Goal: Task Accomplishment & Management: Manage account settings

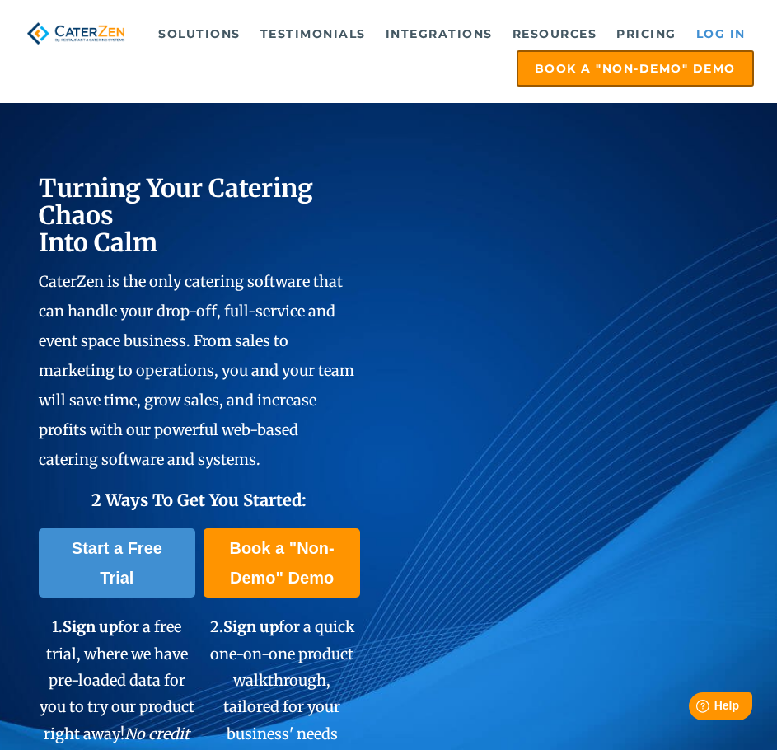
click at [752, 42] on link "Log in" at bounding box center [721, 33] width 66 height 33
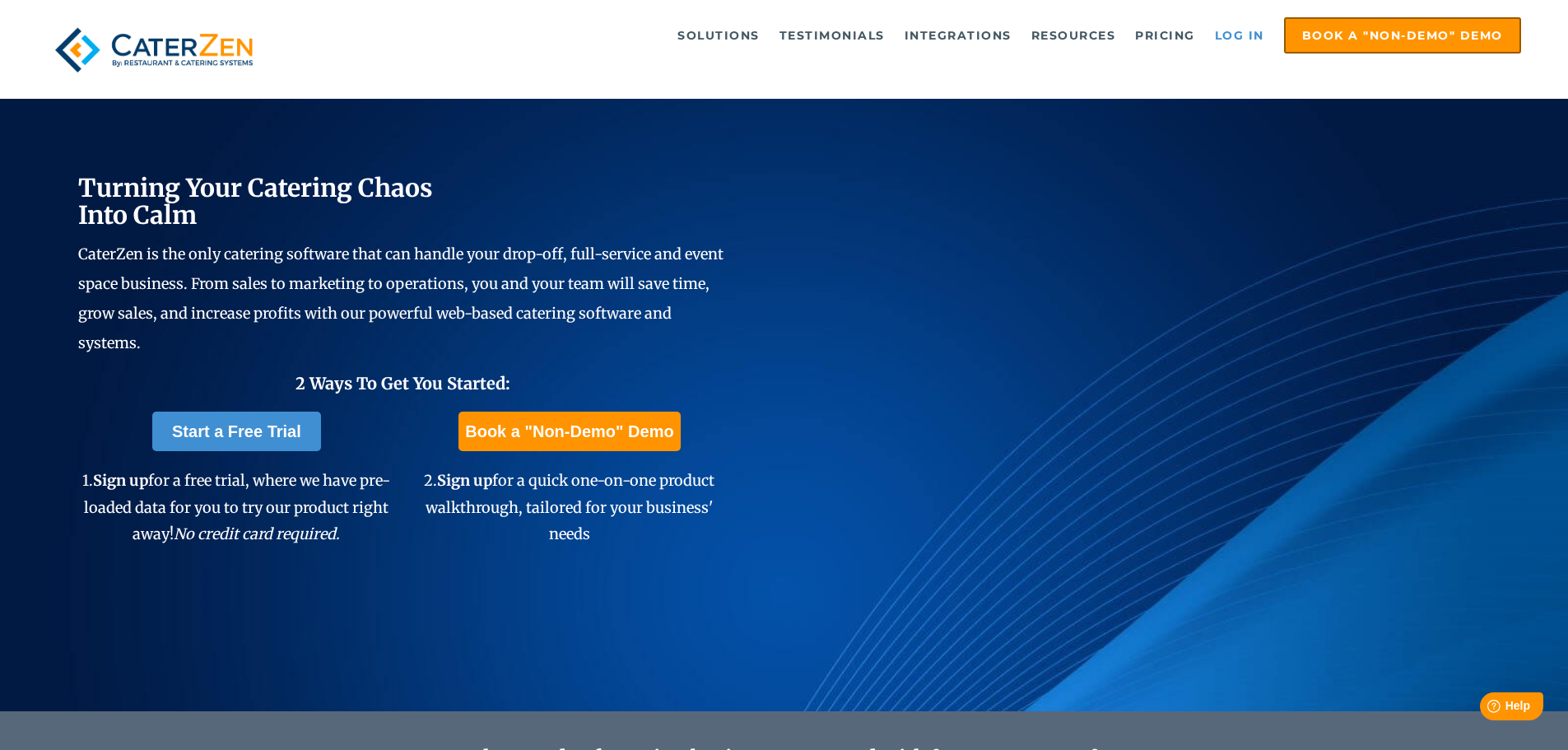
click at [1230, 33] on link "Log in" at bounding box center [1239, 35] width 66 height 33
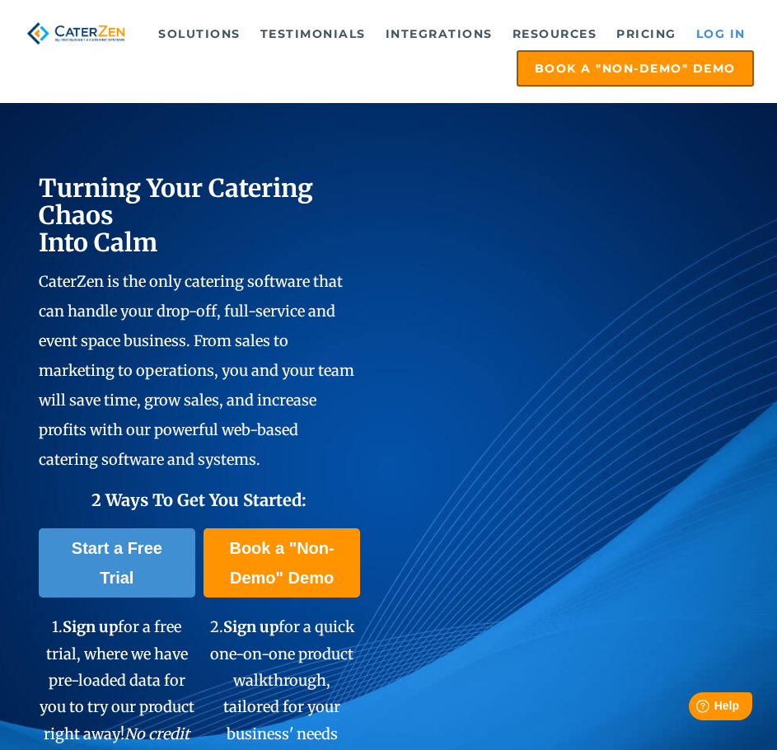
click at [733, 31] on link "Log in" at bounding box center [721, 33] width 66 height 33
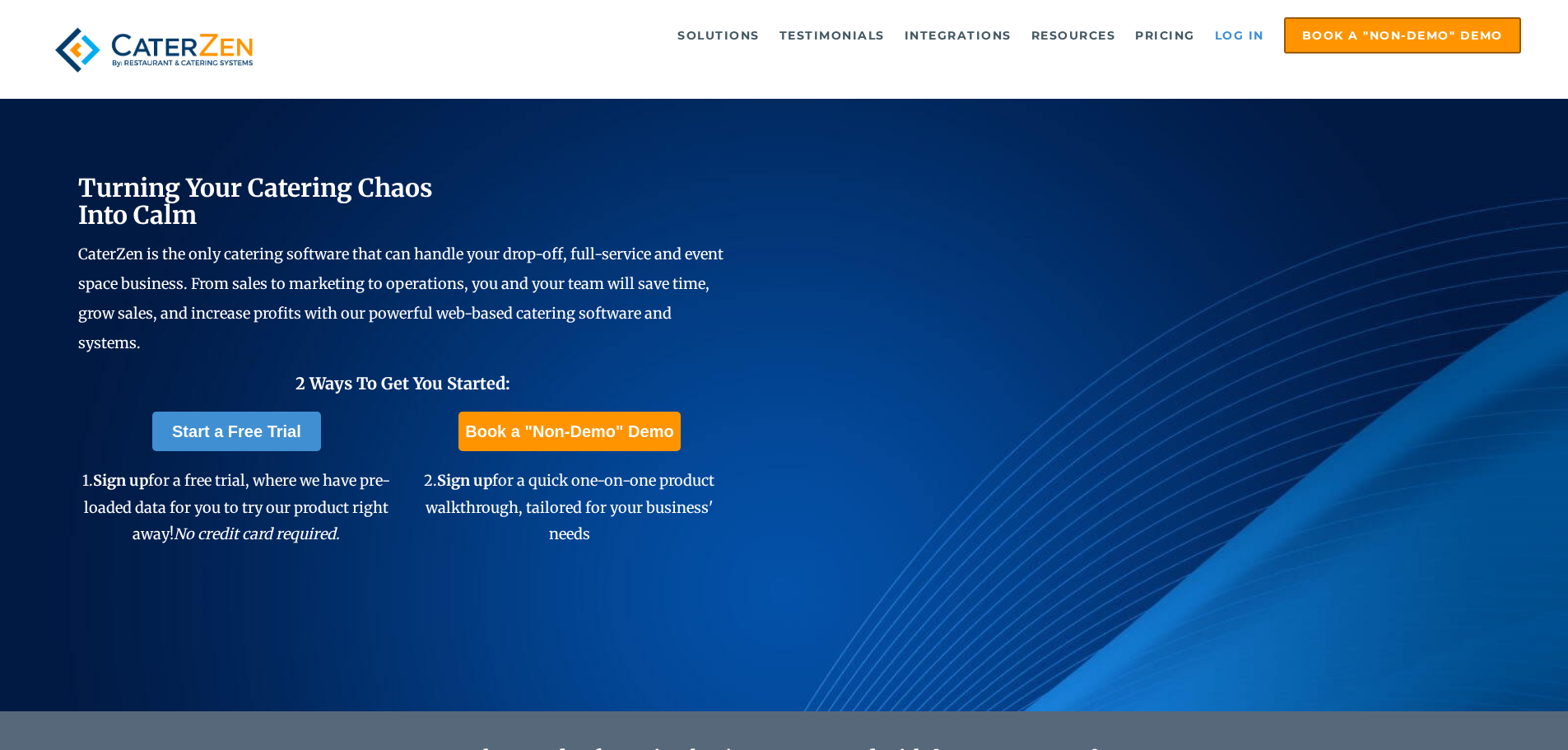
click at [1260, 30] on link "Log in" at bounding box center [1239, 35] width 66 height 33
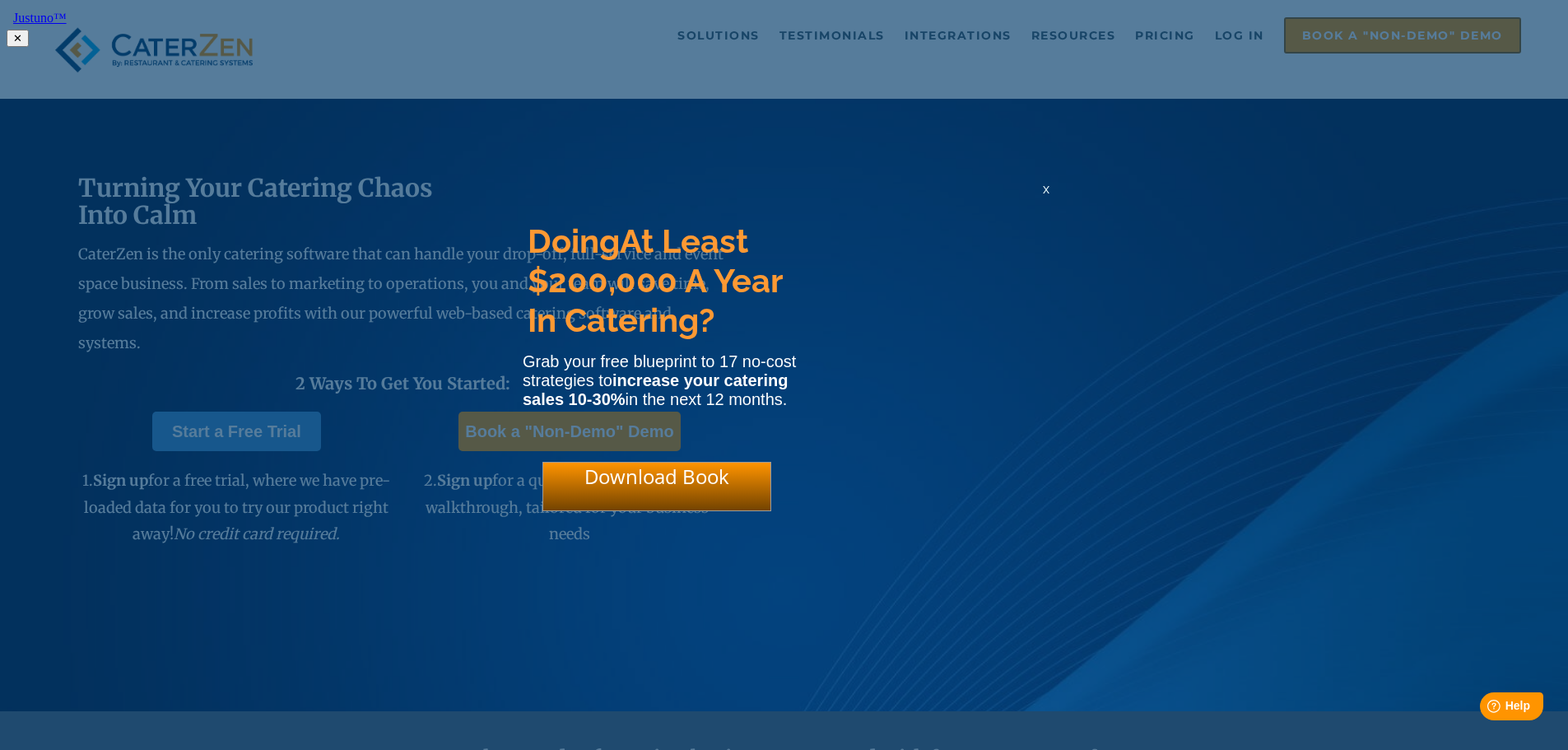
click at [1046, 196] on span "x" at bounding box center [1046, 189] width 7 height 16
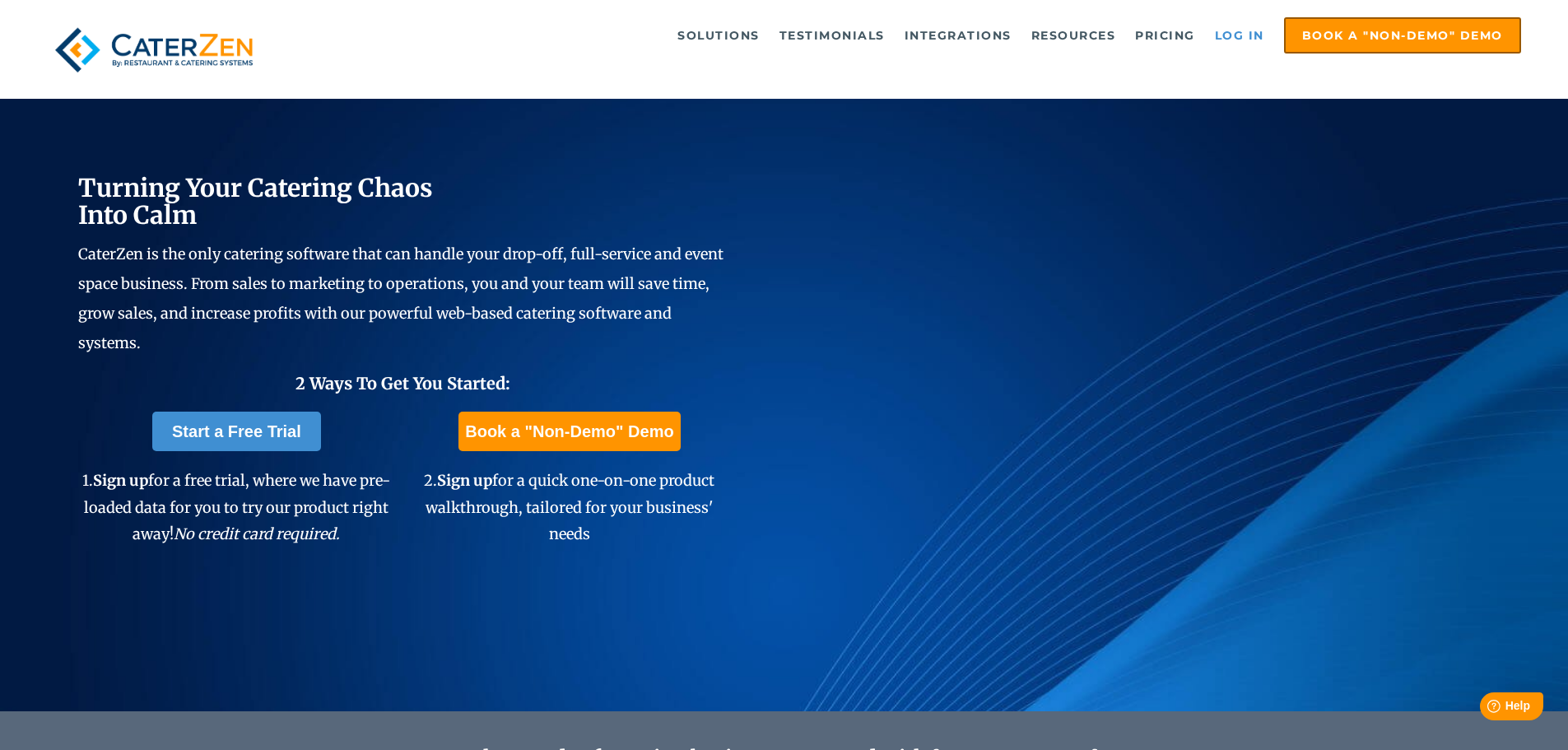
click at [1253, 32] on link "Log in" at bounding box center [1239, 35] width 66 height 33
click at [1246, 34] on link "Log in" at bounding box center [1239, 35] width 66 height 33
